Goal: Task Accomplishment & Management: Use online tool/utility

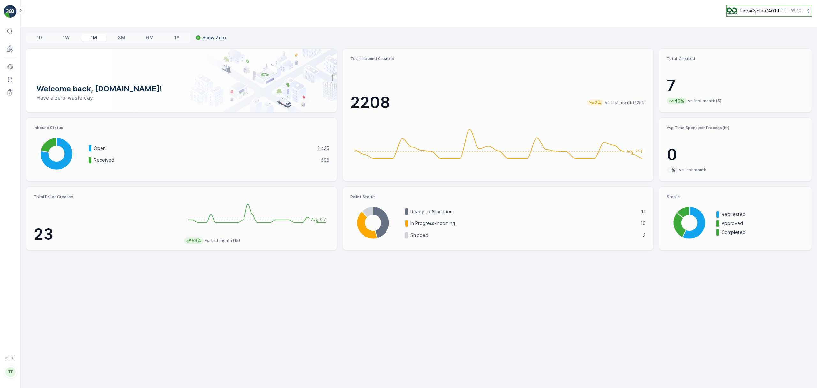
click at [748, 11] on p "TerraCycle-CA01-FTI" at bounding box center [762, 11] width 45 height 6
type input "uk"
click at [756, 57] on span "Europe/[GEOGRAPHIC_DATA] (+01:00)" at bounding box center [766, 59] width 71 height 5
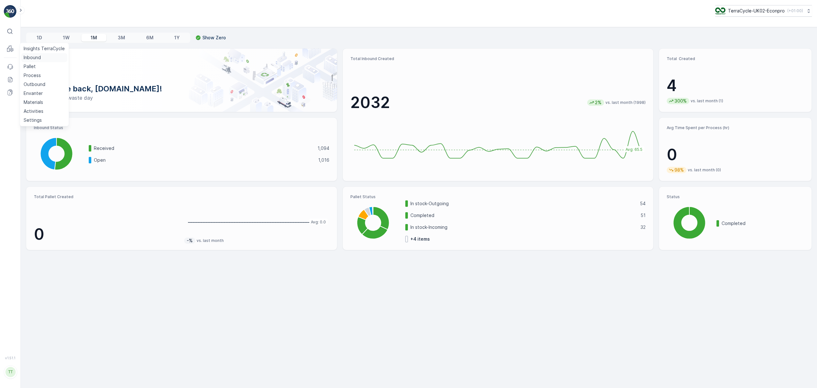
click at [28, 58] on p "Inbound" at bounding box center [32, 57] width 17 height 6
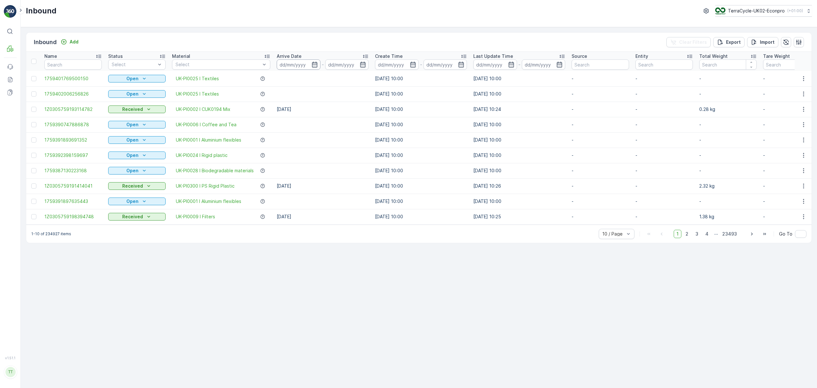
click at [298, 65] on input at bounding box center [299, 64] width 44 height 10
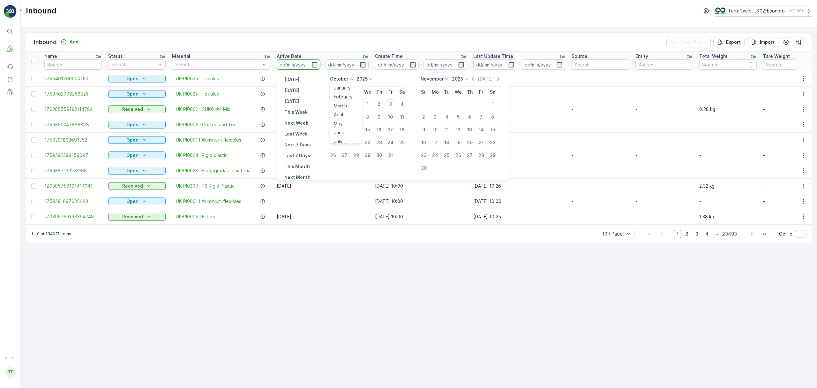
click at [344, 80] on p "October" at bounding box center [339, 79] width 18 height 6
click at [346, 109] on span "September" at bounding box center [346, 111] width 24 height 6
click at [377, 143] on div "25" at bounding box center [379, 142] width 10 height 10
type input "25.09.2025"
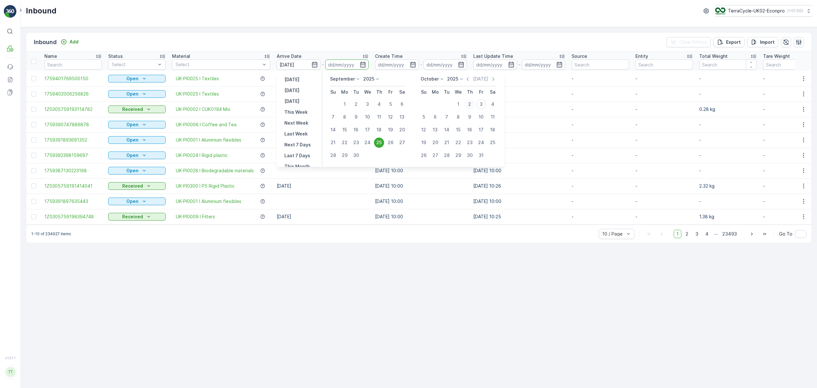
click at [469, 104] on div "2" at bounding box center [470, 104] width 10 height 10
type input "02.10.2025"
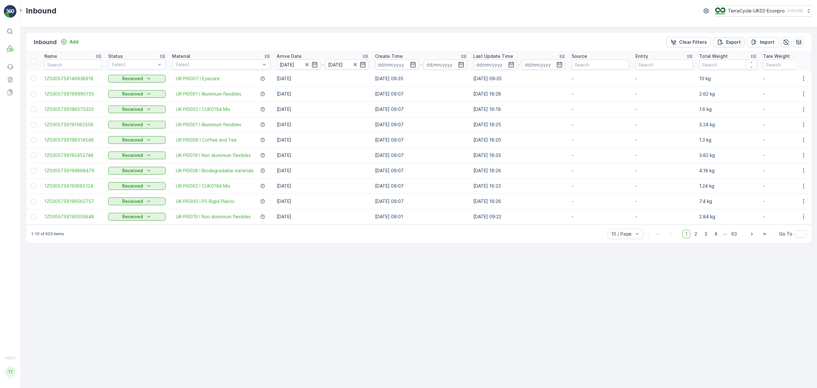
click at [731, 44] on p "Export" at bounding box center [733, 42] width 15 height 6
click at [8, 79] on icon at bounding box center [10, 79] width 6 height 6
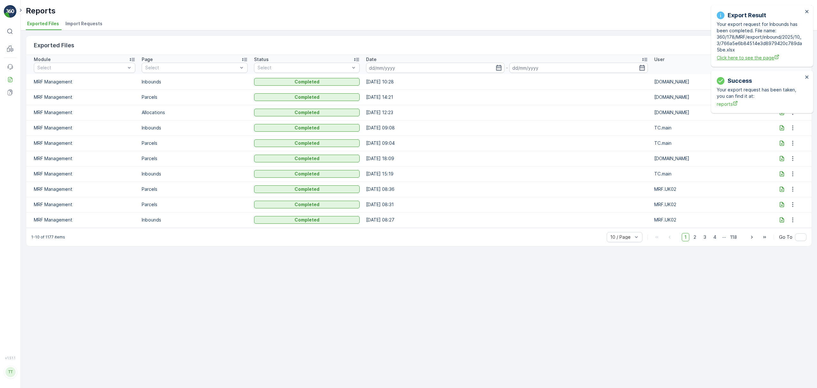
click at [737, 59] on span "Click here to see the page" at bounding box center [760, 57] width 86 height 7
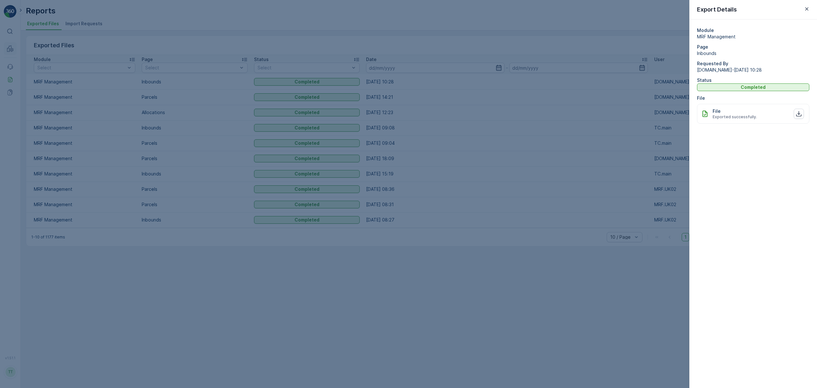
click at [5, 47] on div at bounding box center [408, 194] width 817 height 388
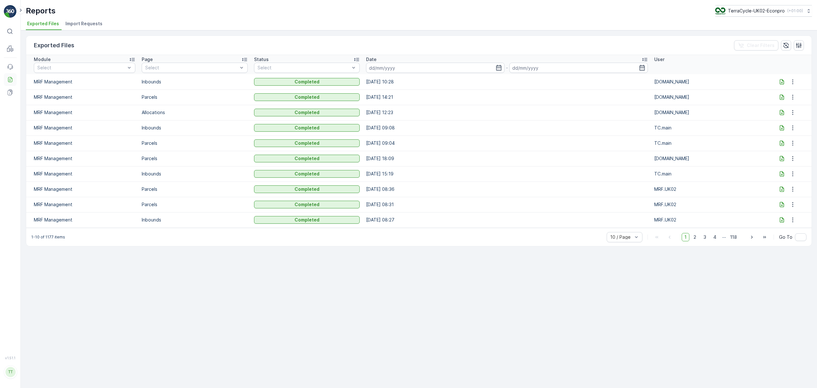
click at [11, 80] on icon at bounding box center [10, 79] width 6 height 6
click at [778, 81] on div at bounding box center [782, 82] width 10 height 6
